Goal: Information Seeking & Learning: Learn about a topic

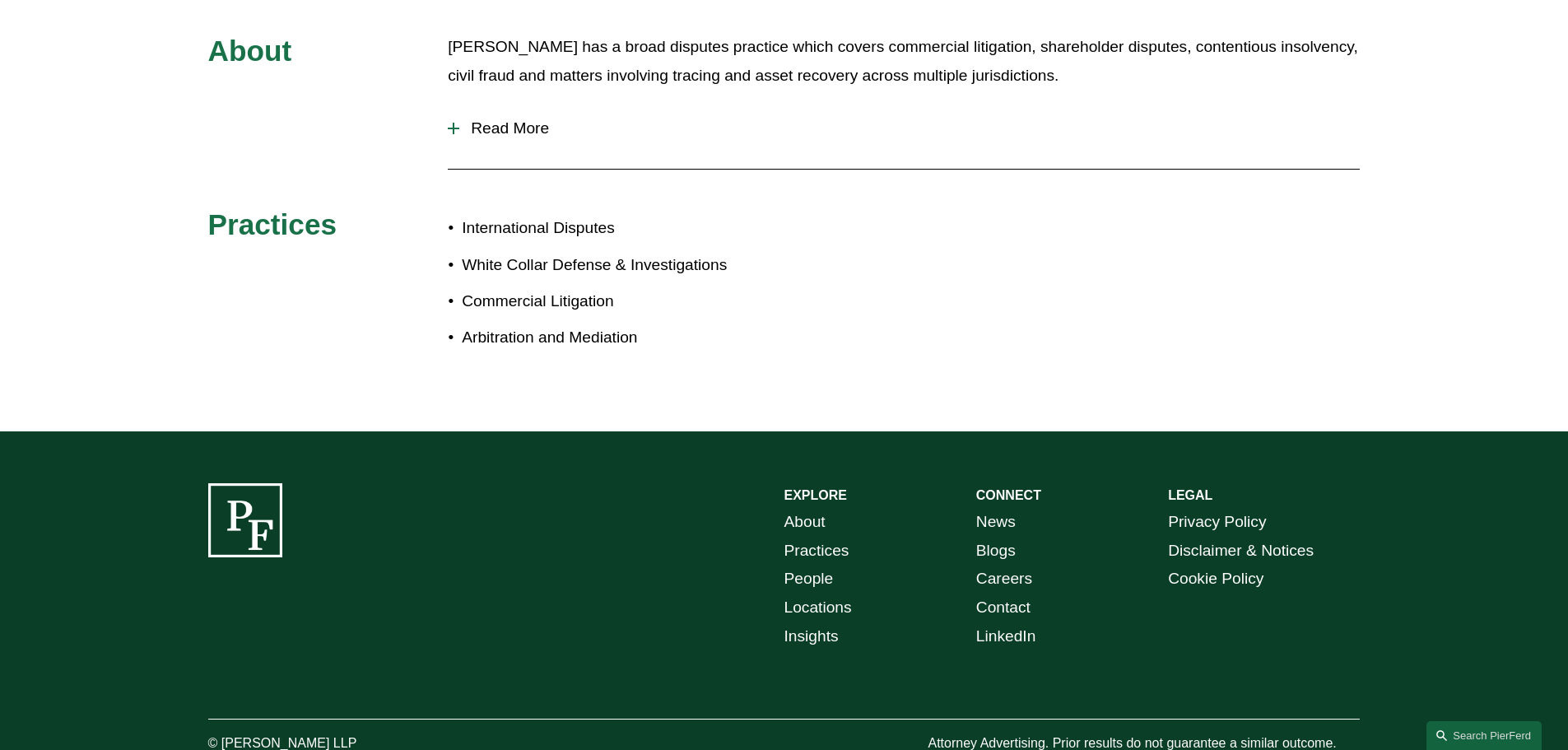
scroll to position [741, 0]
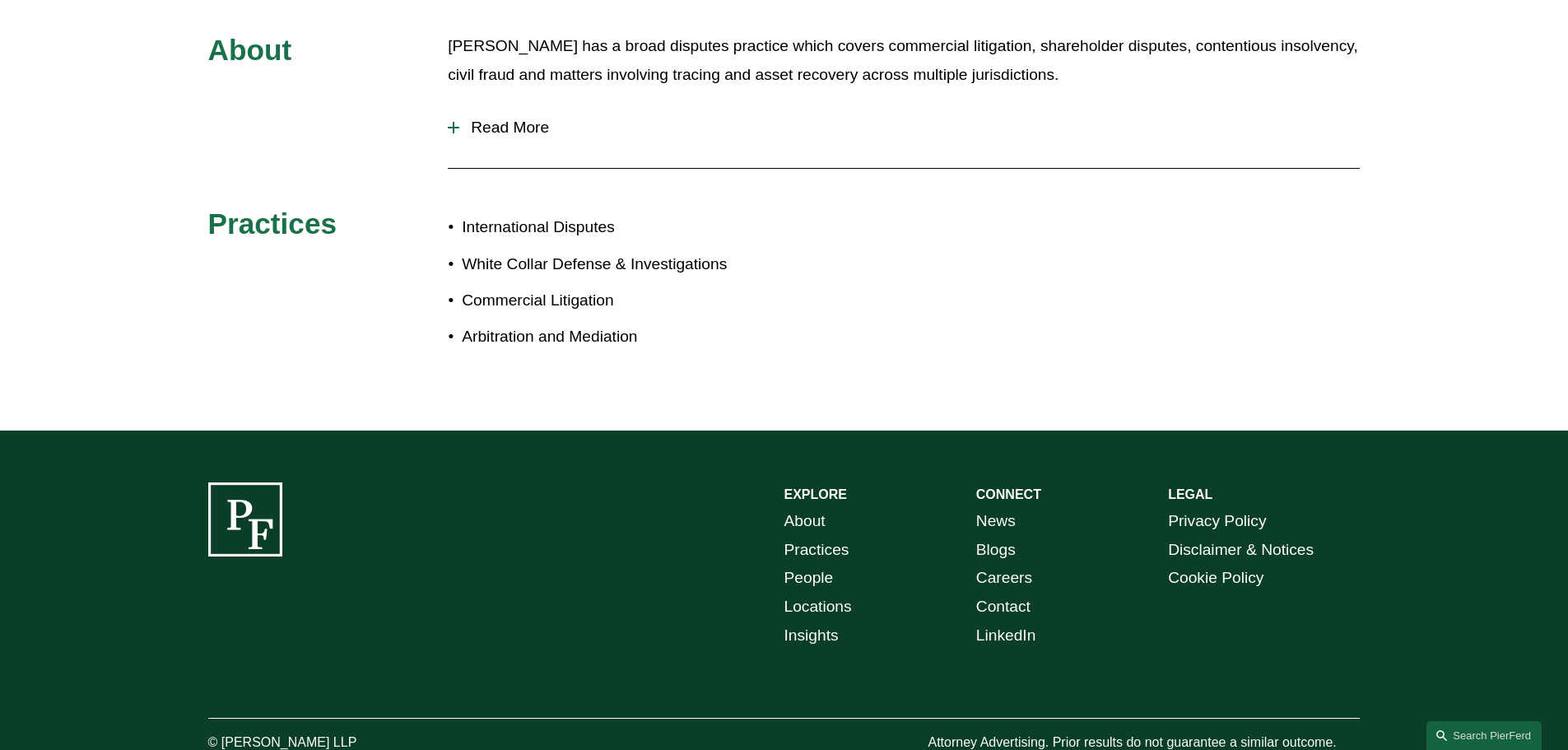
click at [488, 119] on span "Read More" at bounding box center [910, 128] width 900 height 18
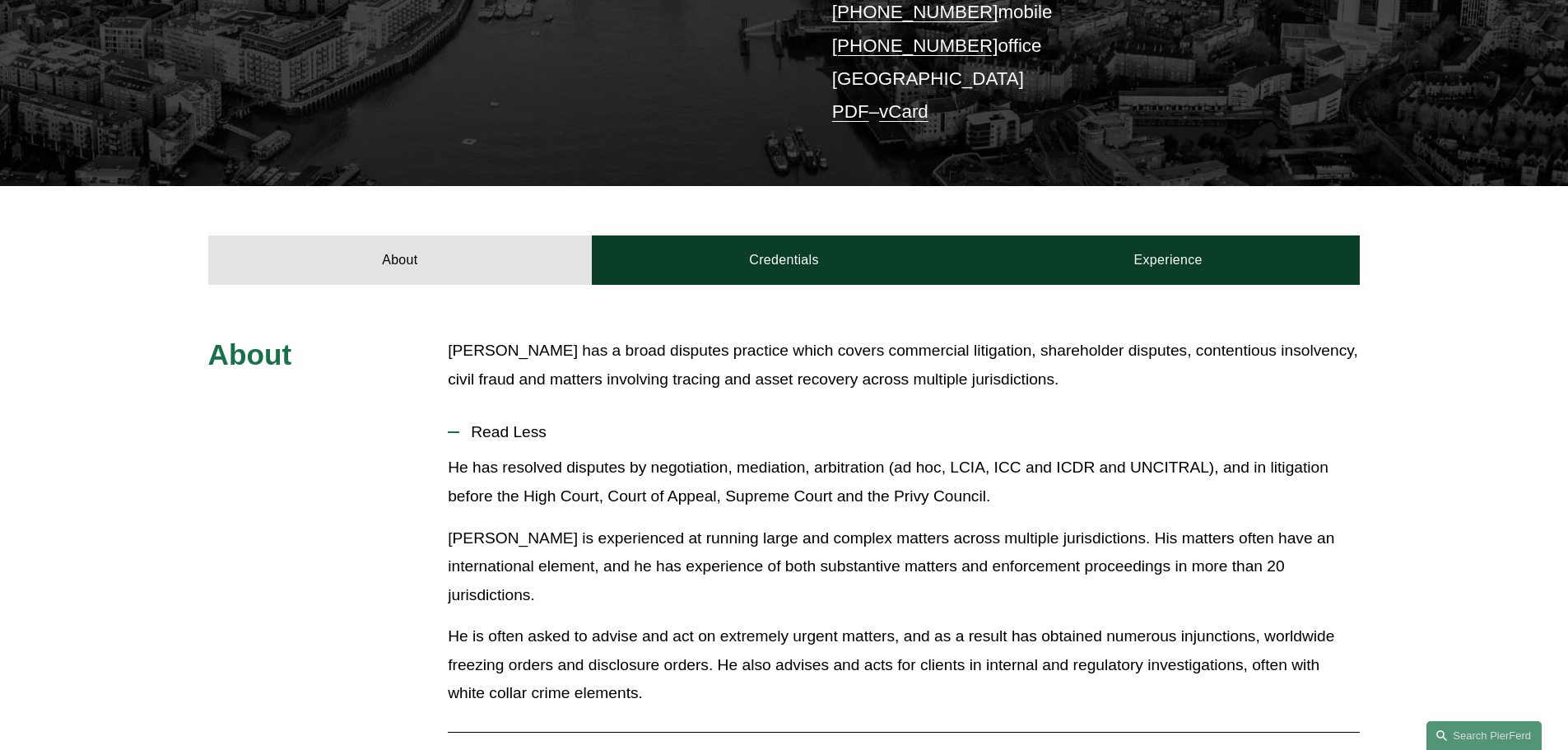
scroll to position [412, 0]
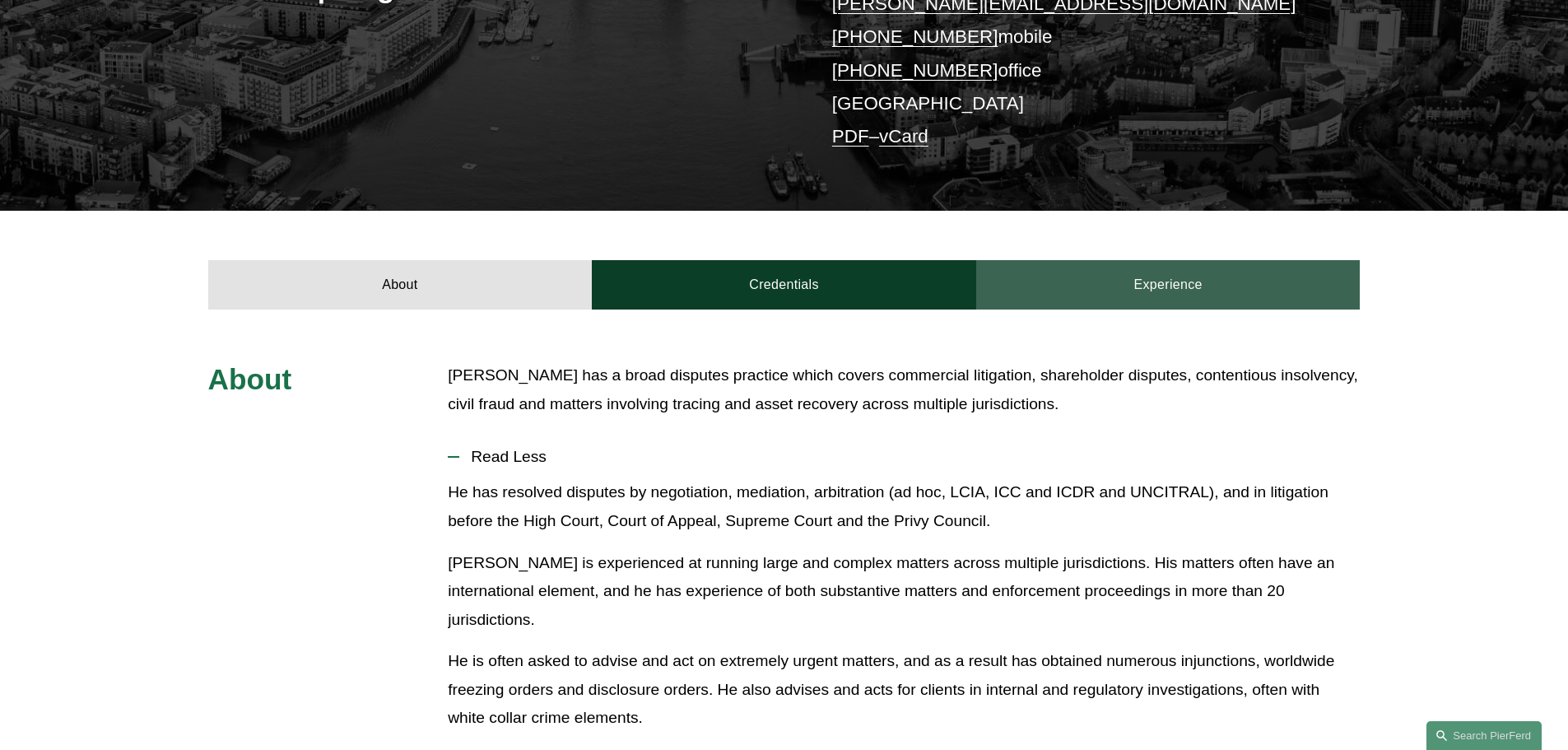
click at [1169, 260] on link "Experience" at bounding box center [1168, 285] width 384 height 49
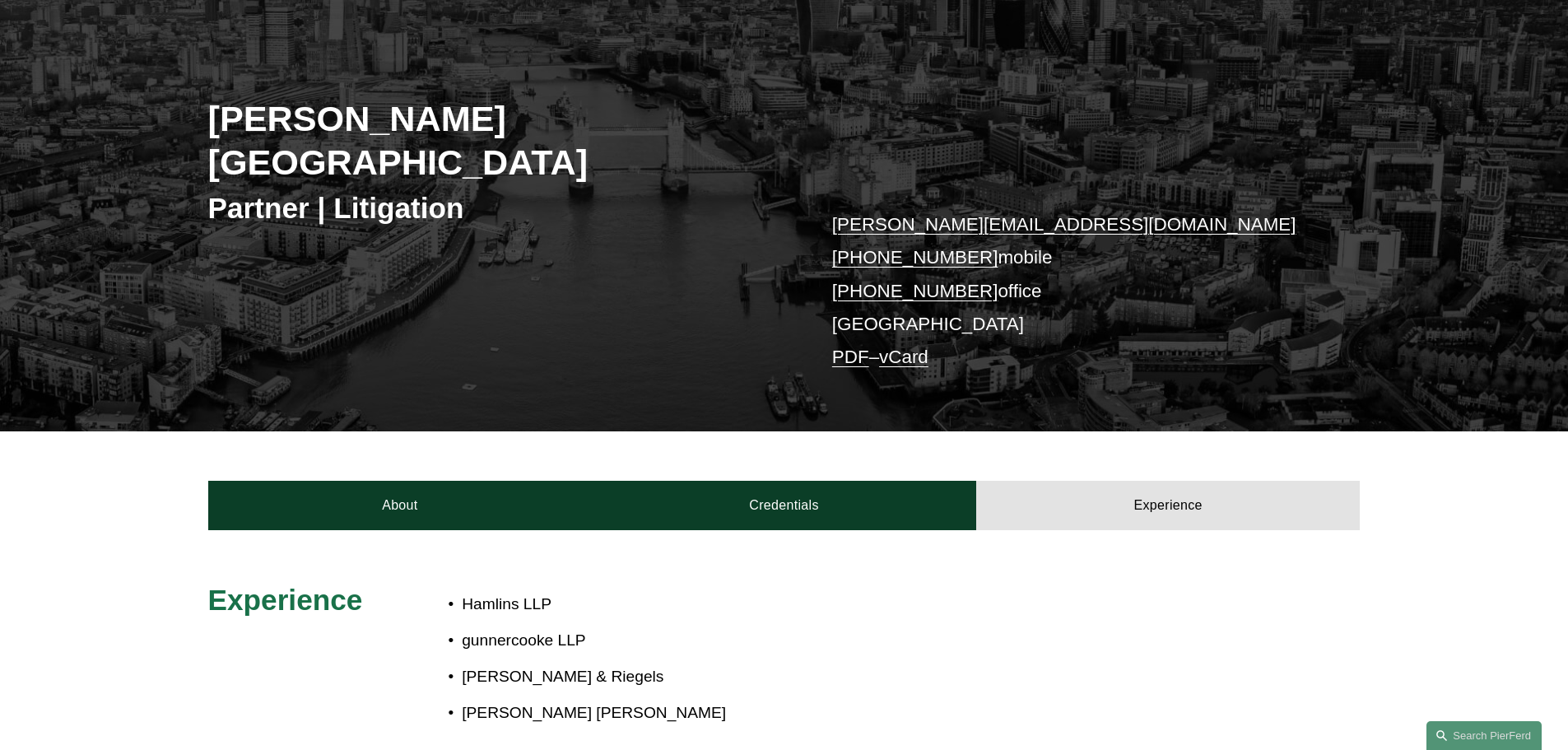
scroll to position [165, 0]
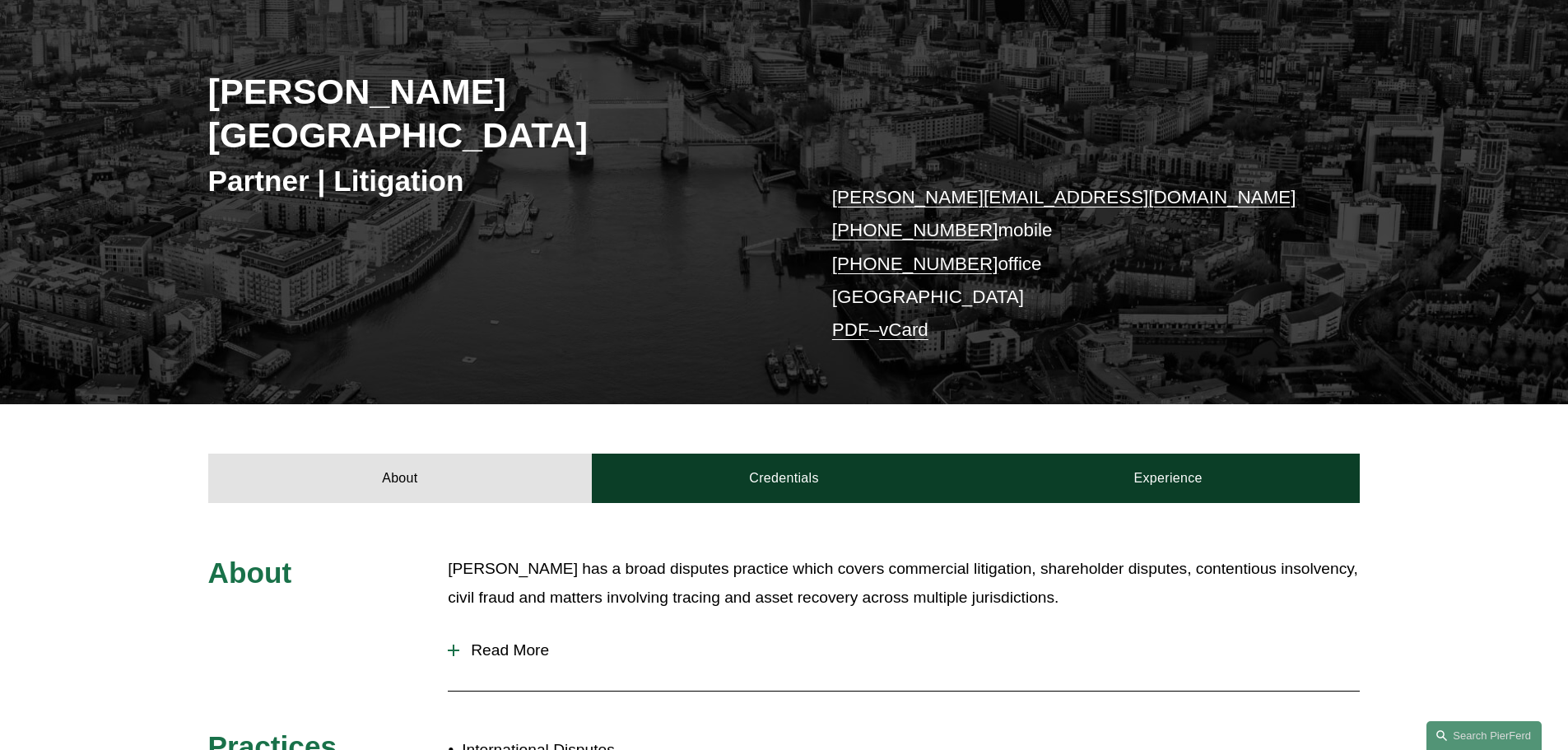
scroll to position [247, 0]
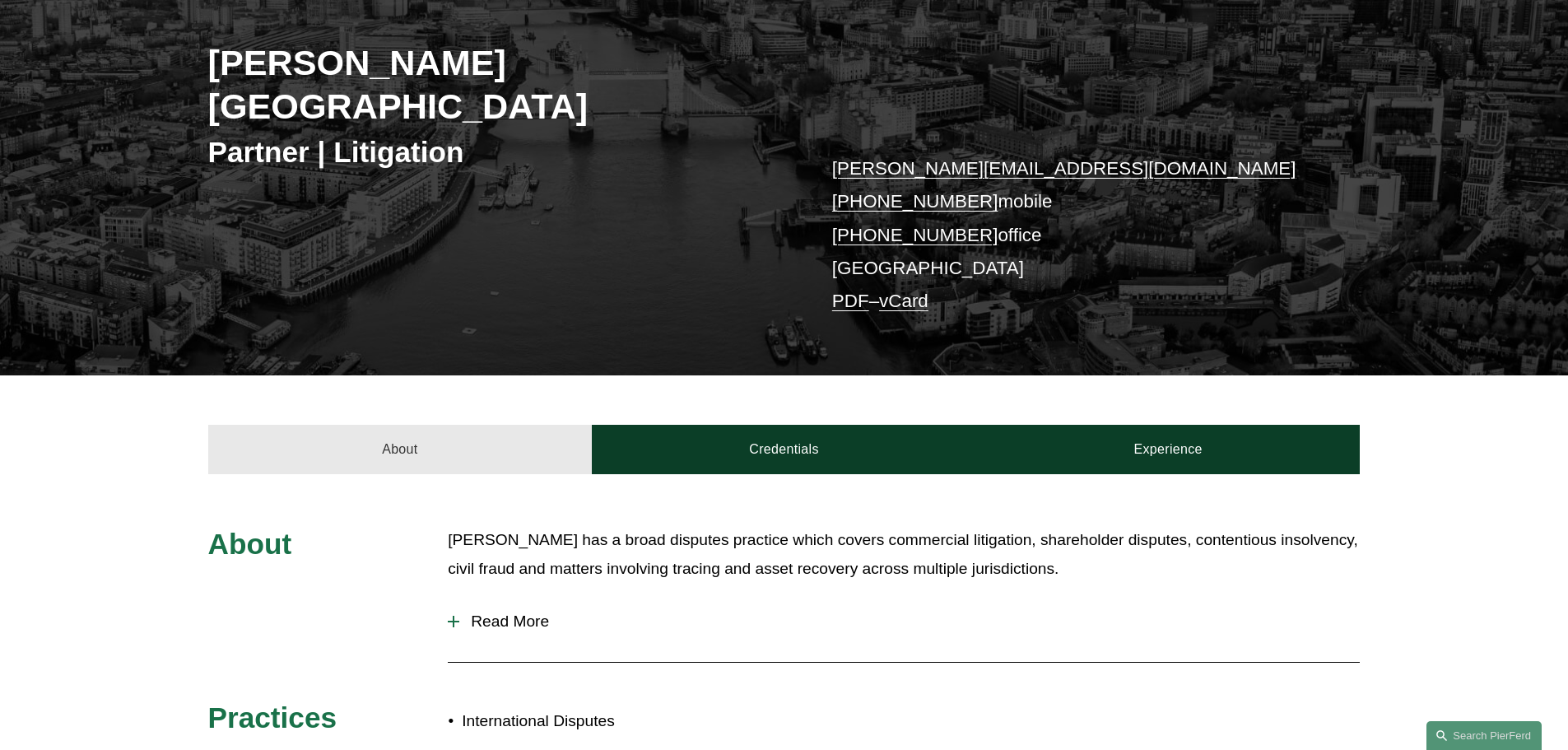
click at [401, 425] on link "About" at bounding box center [400, 449] width 384 height 49
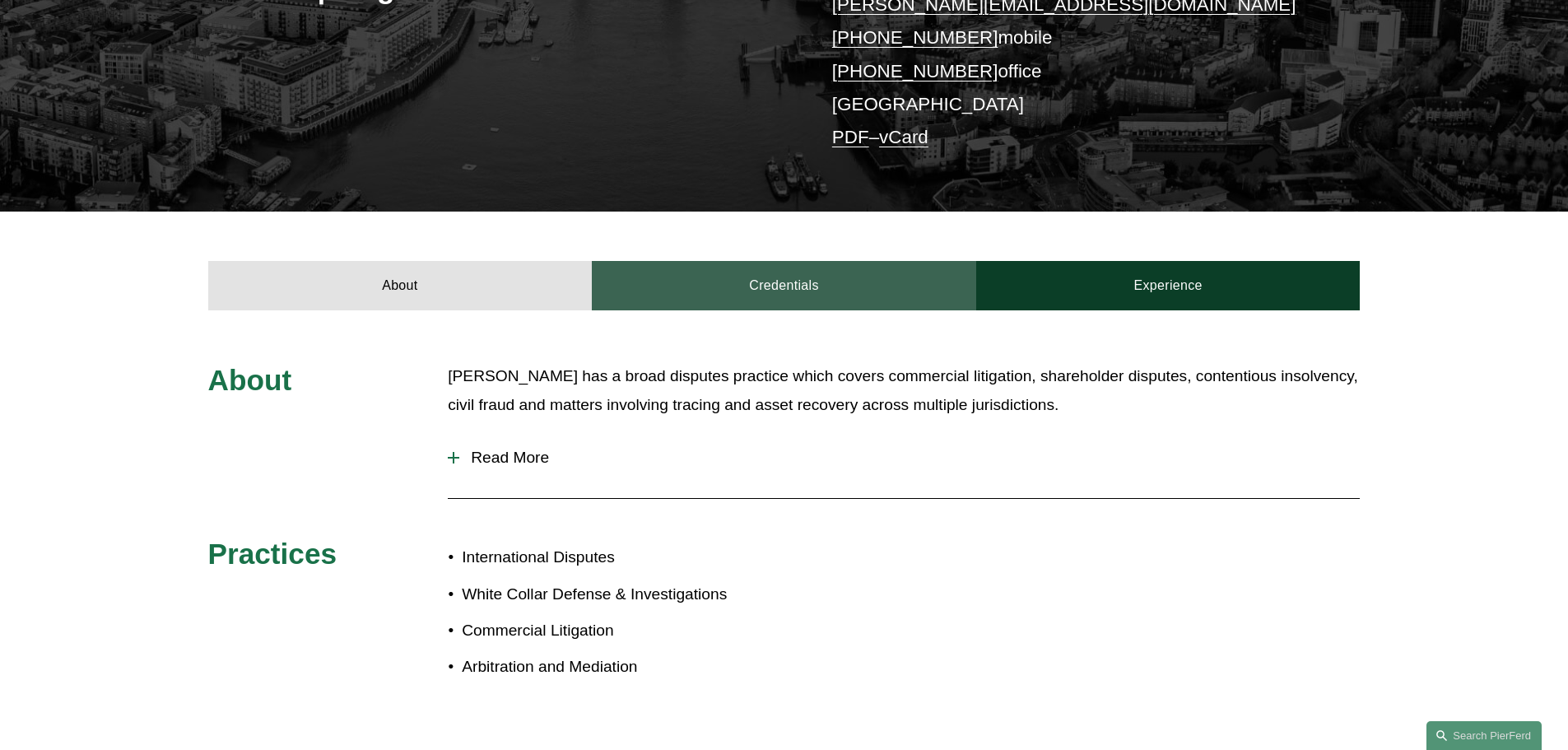
scroll to position [412, 0]
click at [789, 260] on link "Credentials" at bounding box center [783, 285] width 384 height 49
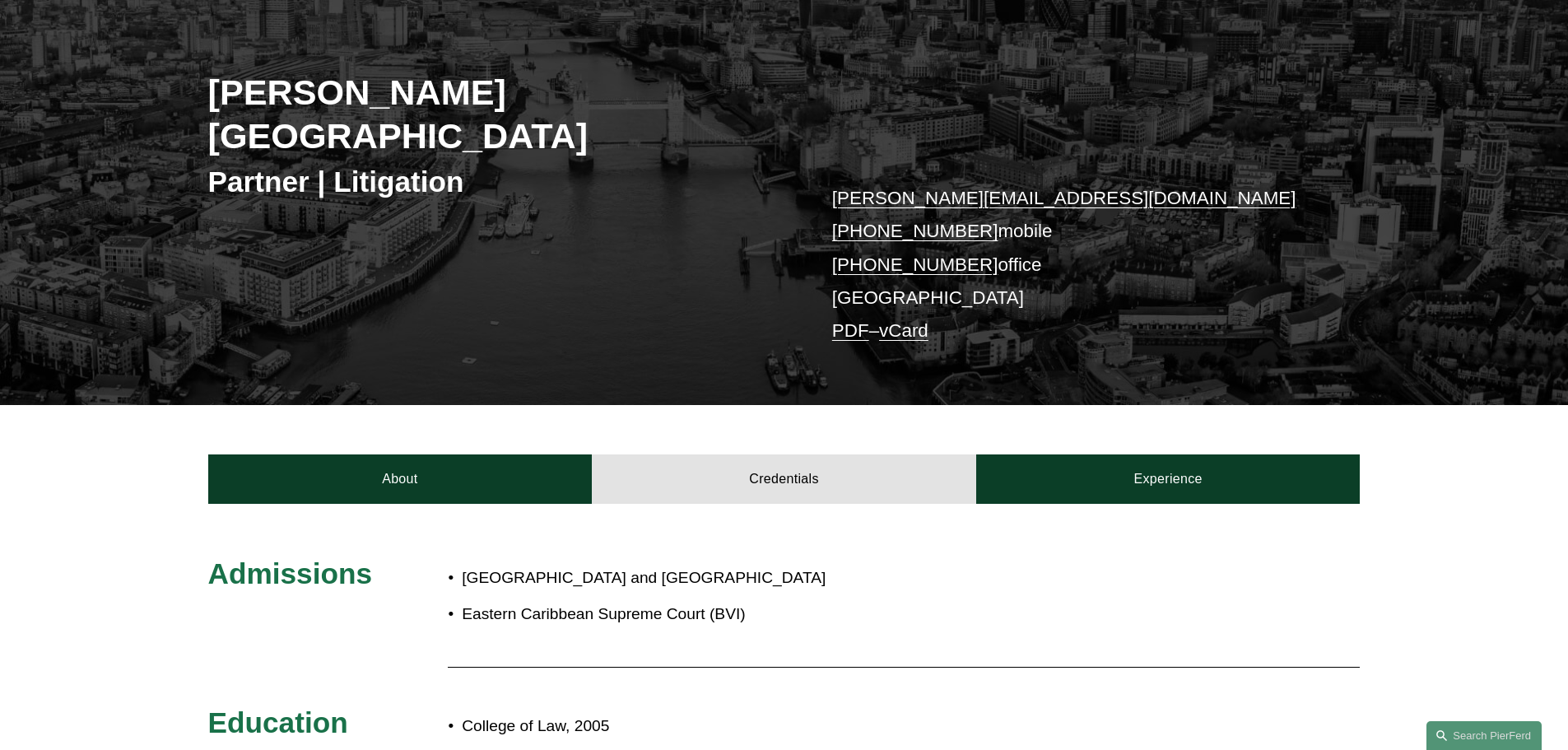
scroll to position [165, 0]
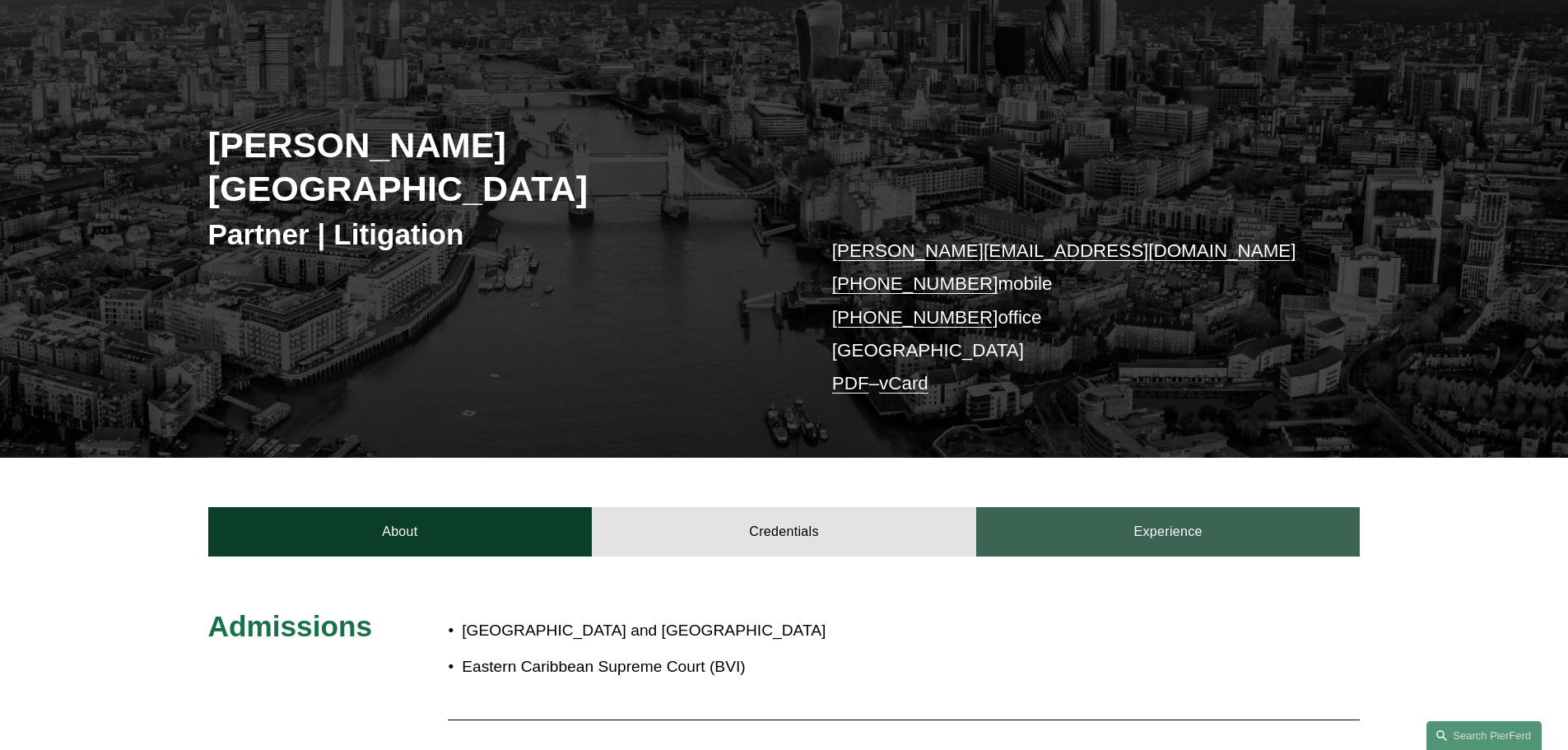
click at [1127, 507] on link "Experience" at bounding box center [1168, 532] width 384 height 49
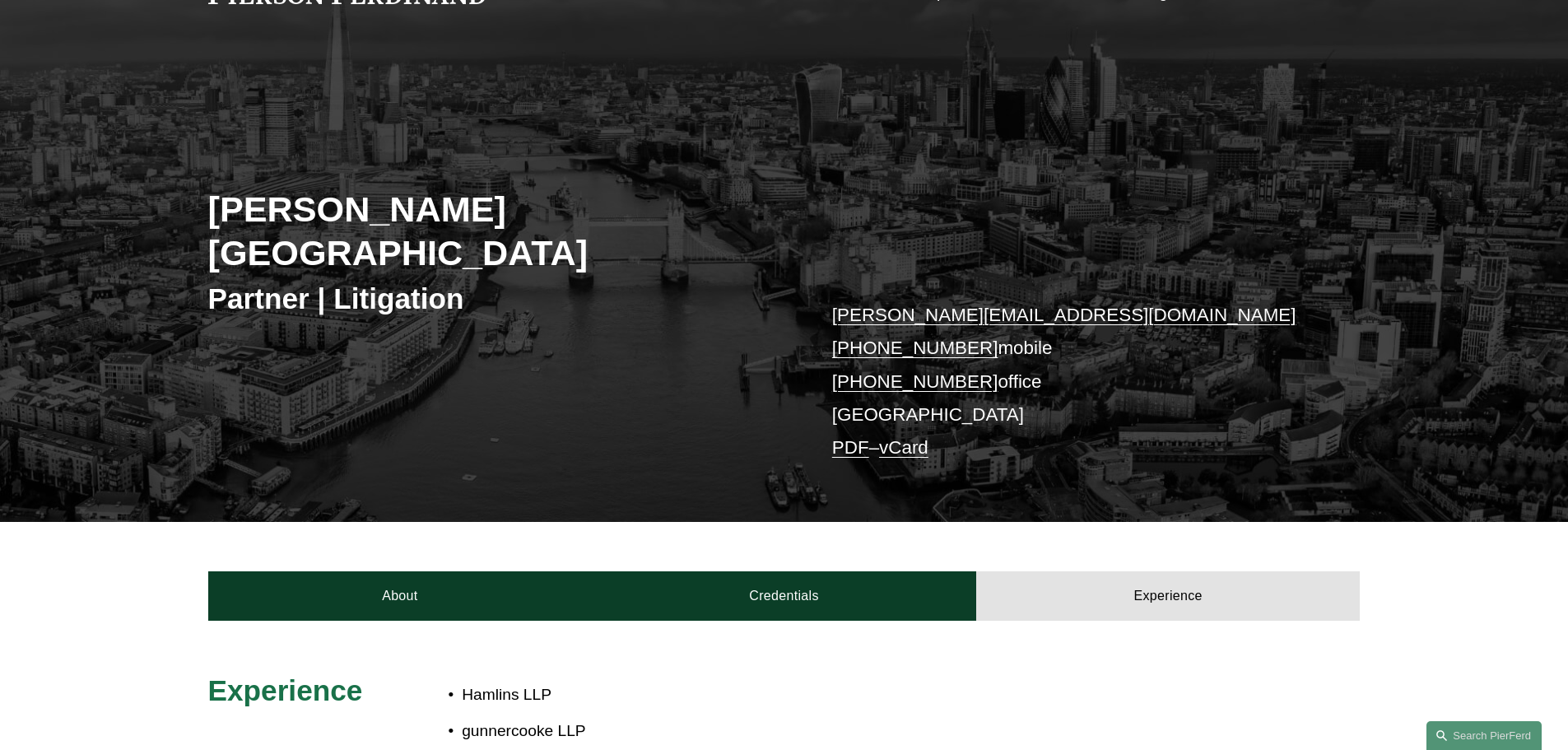
scroll to position [0, 0]
